Goal: Book appointment/travel/reservation

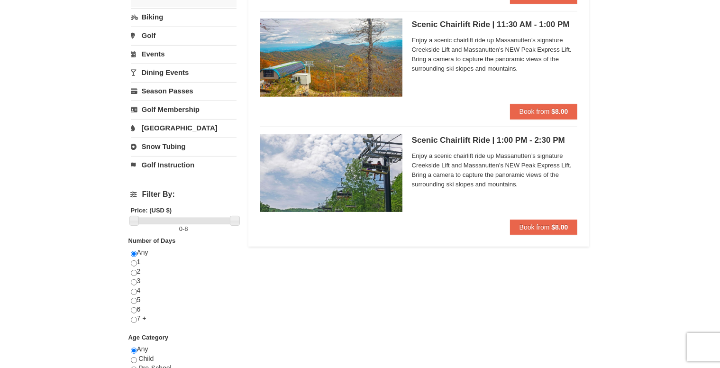
scroll to position [199, 0]
click at [549, 229] on span "Book from" at bounding box center [535, 228] width 30 height 8
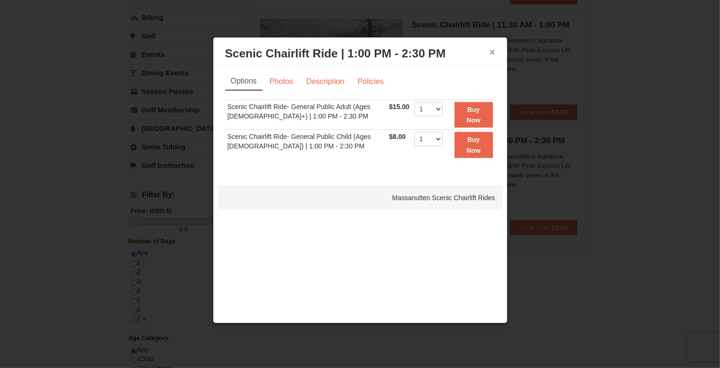
click at [493, 54] on button "×" at bounding box center [493, 51] width 6 height 9
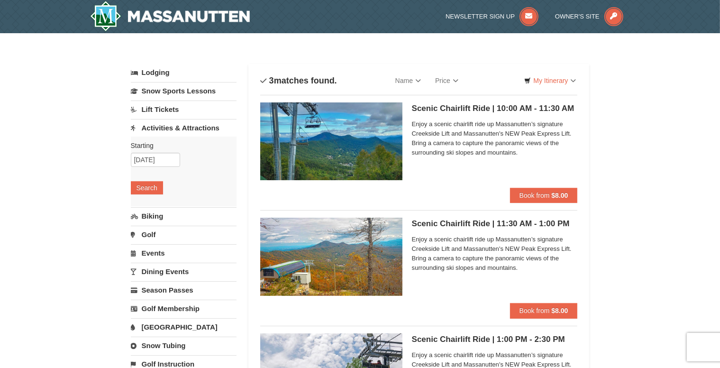
scroll to position [0, 0]
click at [161, 156] on input "[DATE]" at bounding box center [155, 160] width 49 height 14
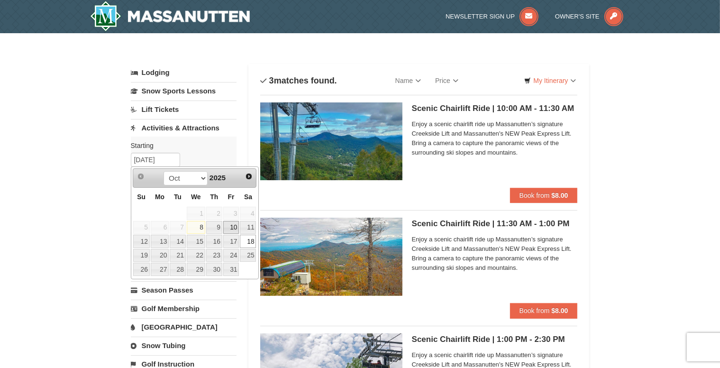
click at [230, 224] on link "10" at bounding box center [231, 227] width 16 height 13
type input "[DATE]"
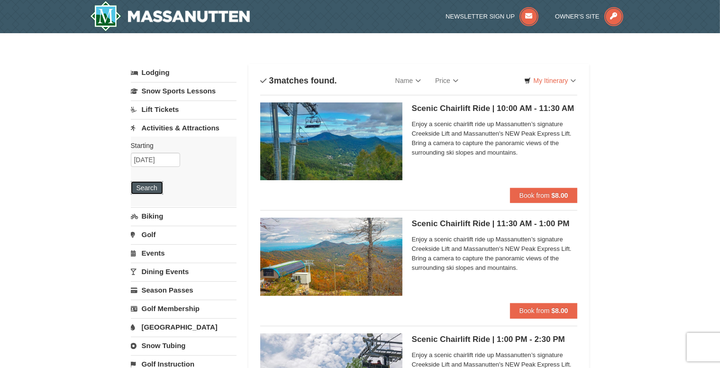
click at [150, 184] on button "Search" at bounding box center [147, 187] width 32 height 13
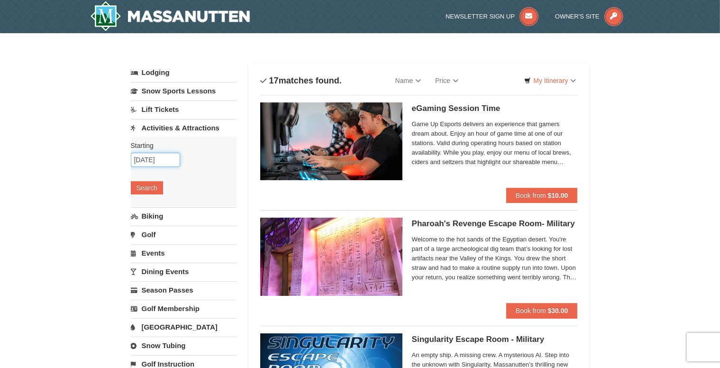
click at [159, 164] on input "[DATE]" at bounding box center [155, 160] width 49 height 14
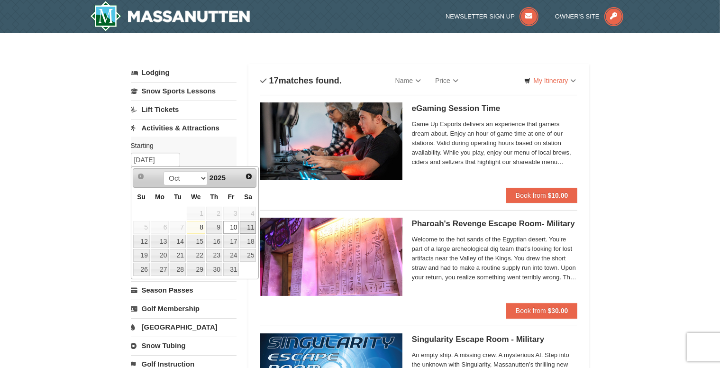
click at [247, 226] on link "11" at bounding box center [248, 227] width 16 height 13
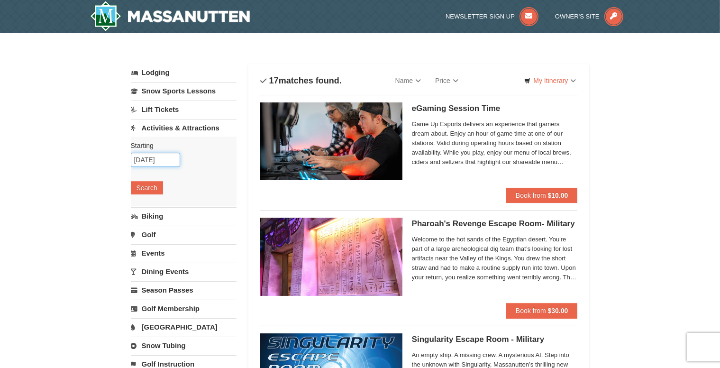
click at [165, 157] on input "10/11/2025" at bounding box center [155, 160] width 49 height 14
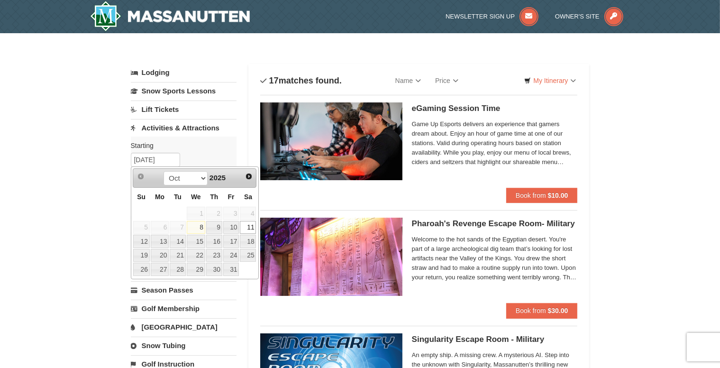
click at [163, 235] on link "13" at bounding box center [160, 241] width 18 height 13
type input "10/13/2025"
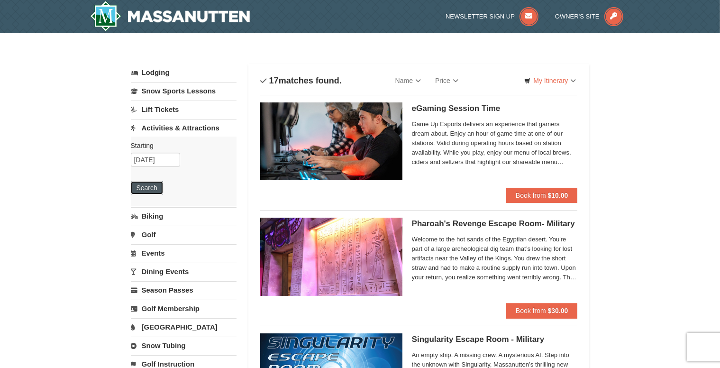
click at [145, 182] on button "Search" at bounding box center [147, 187] width 32 height 13
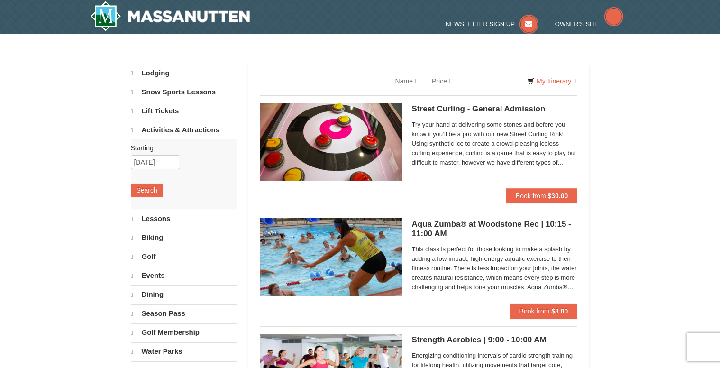
select select "10"
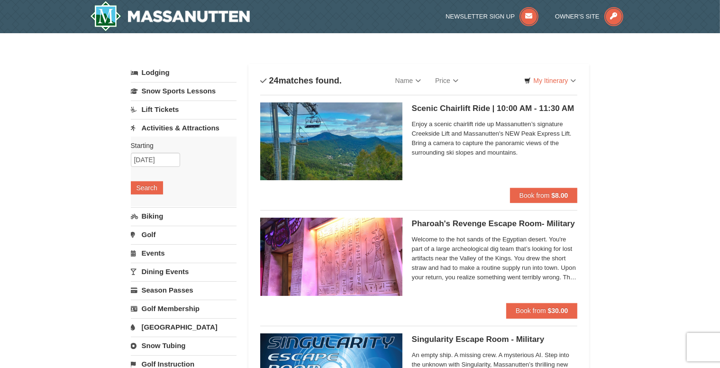
scroll to position [172, 0]
